Goal: Task Accomplishment & Management: Use online tool/utility

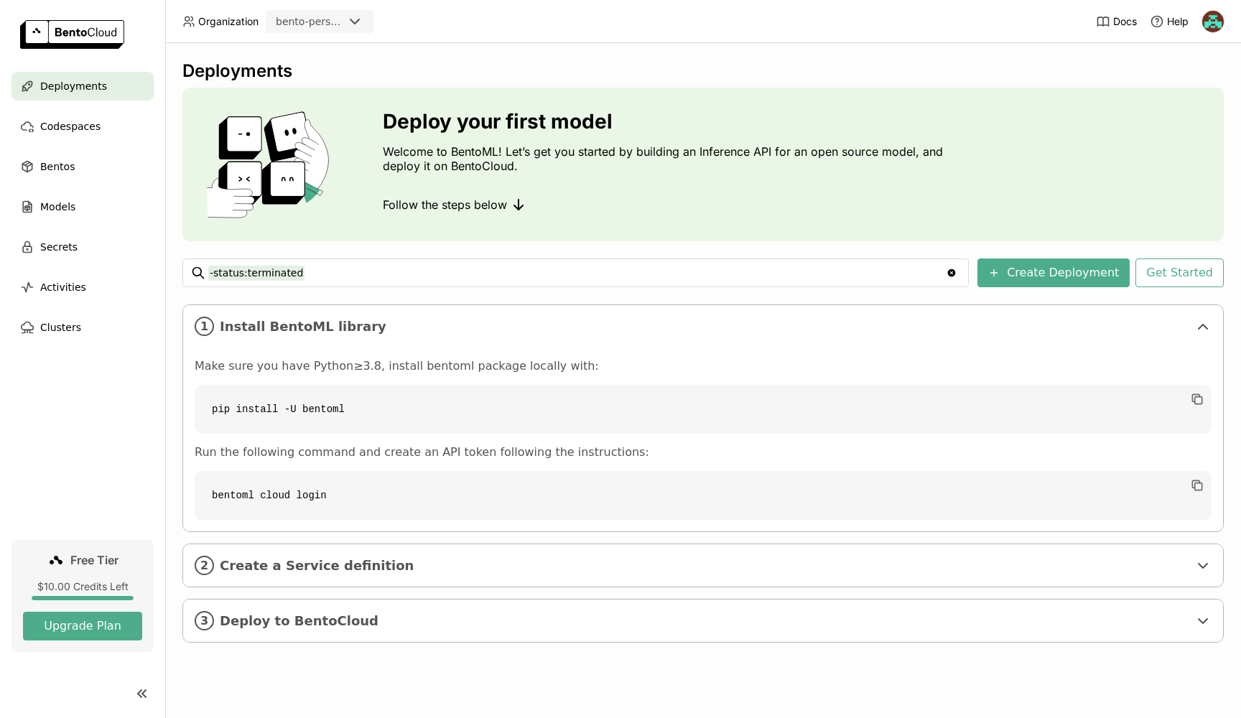
click at [295, 494] on code "bentoml cloud login" at bounding box center [703, 495] width 1017 height 49
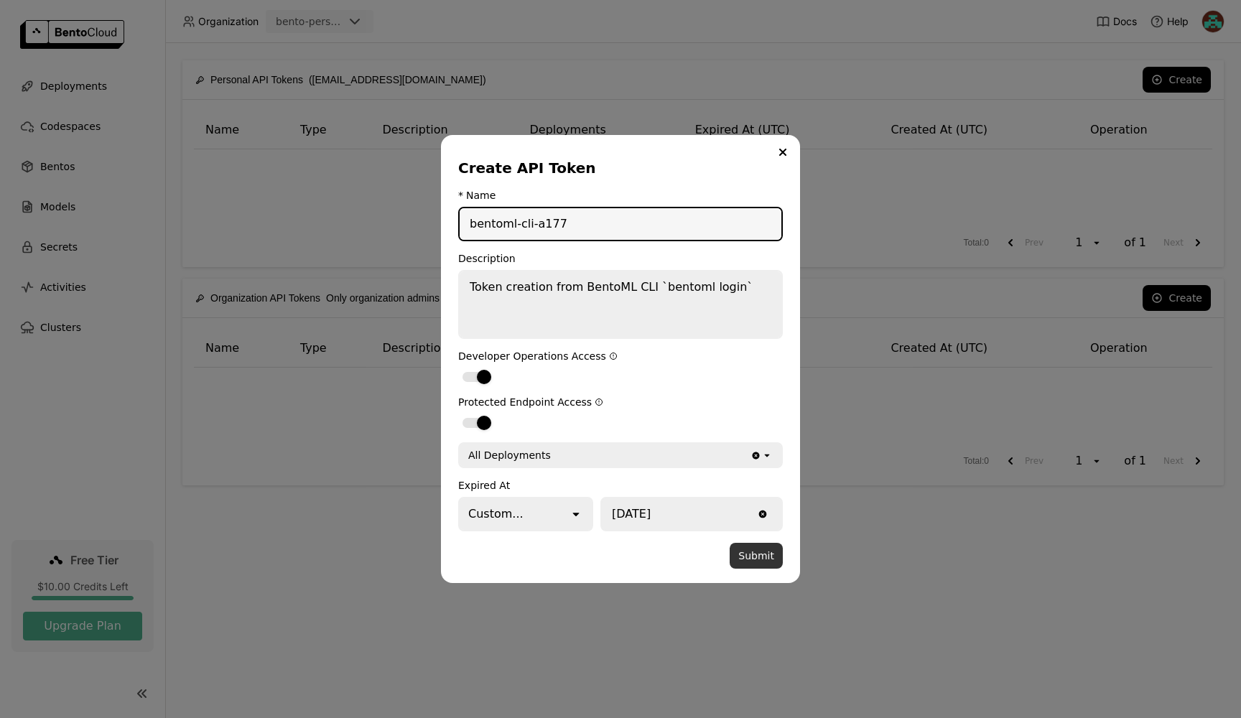
click at [758, 559] on button "Submit" at bounding box center [755, 556] width 53 height 26
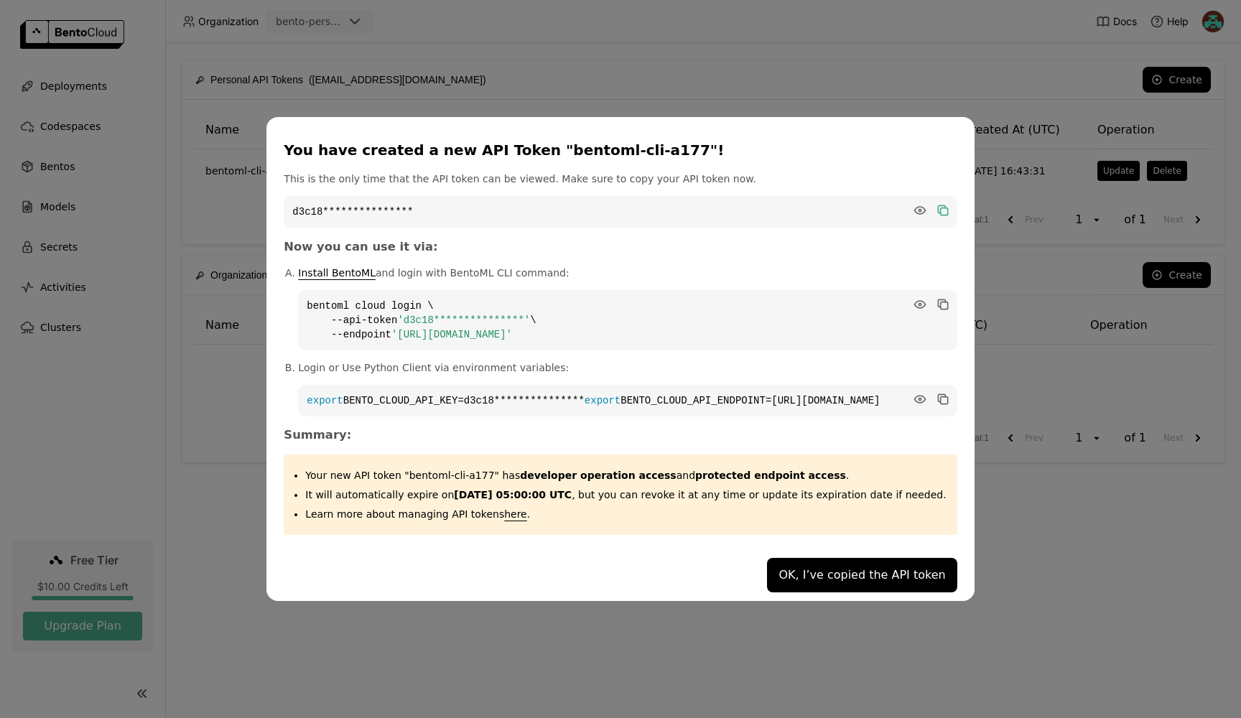
click at [938, 206] on icon "dialog" at bounding box center [941, 209] width 7 height 7
click at [895, 579] on button "OK, I’ve copied the API token" at bounding box center [862, 575] width 190 height 34
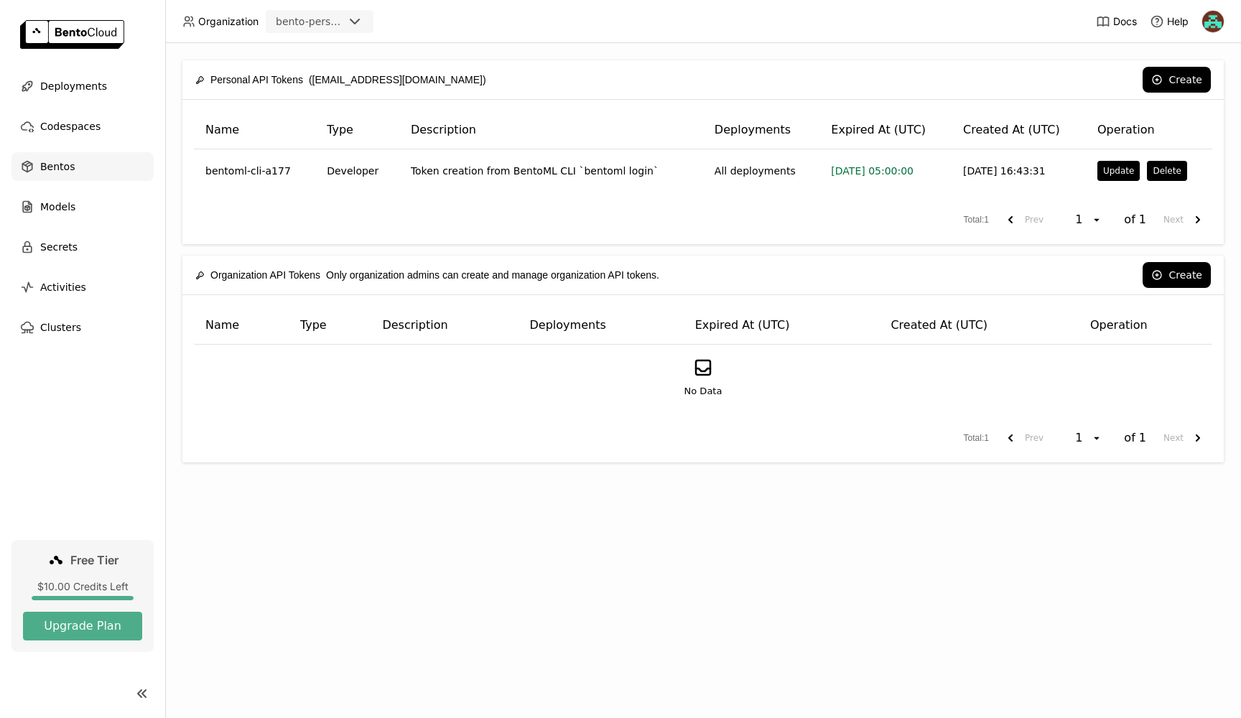
click at [53, 164] on span "Bentos" at bounding box center [57, 166] width 34 height 17
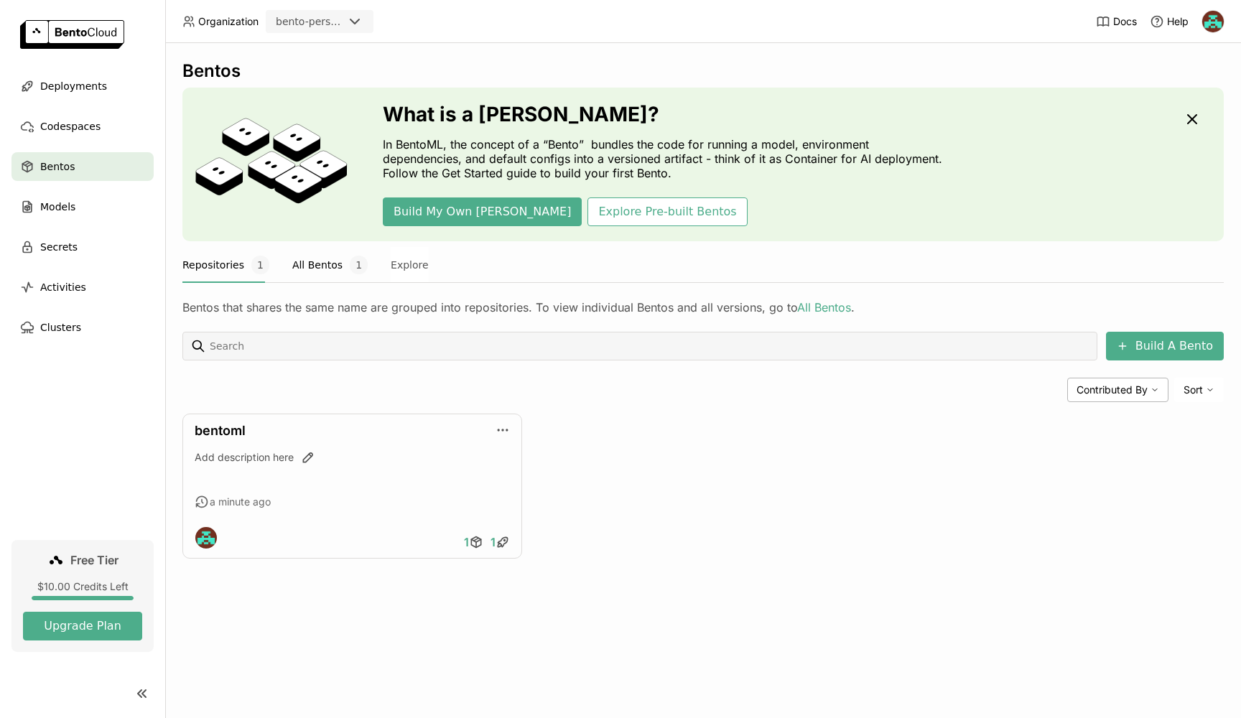
click at [315, 266] on button "All Bentos 1" at bounding box center [329, 265] width 75 height 36
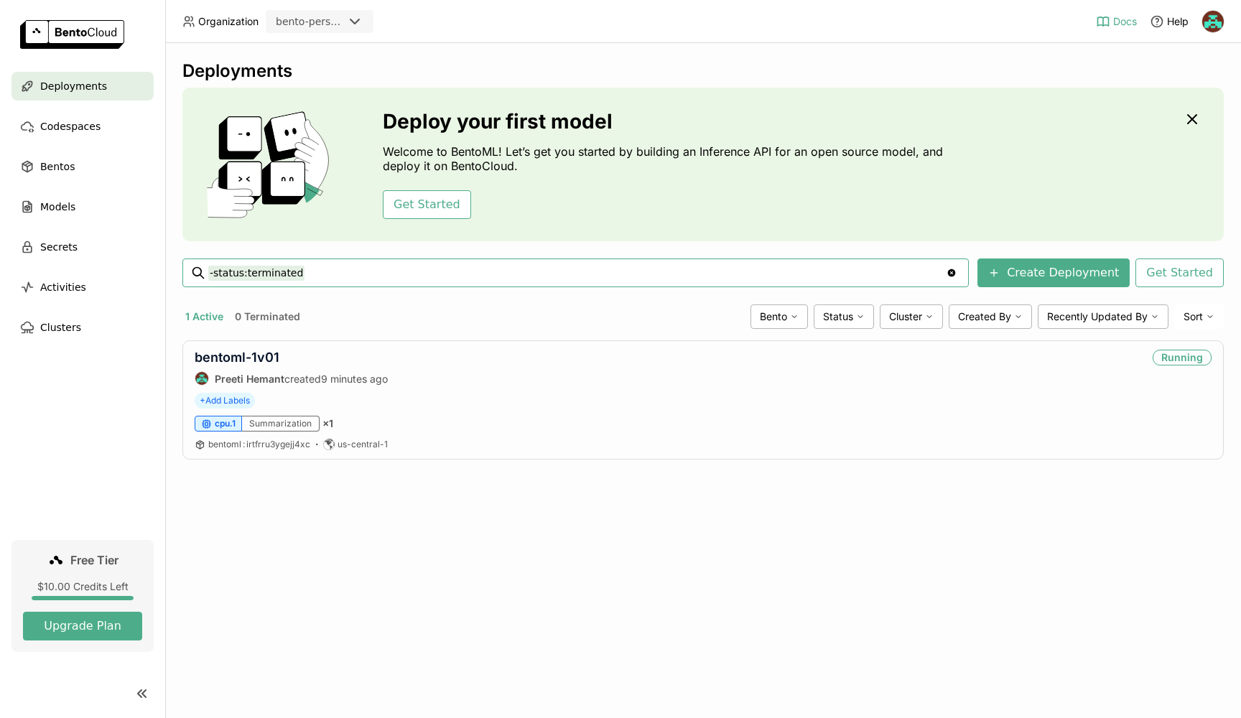
click at [1129, 15] on span "Docs" at bounding box center [1125, 21] width 24 height 13
